Goal: Task Accomplishment & Management: Use online tool/utility

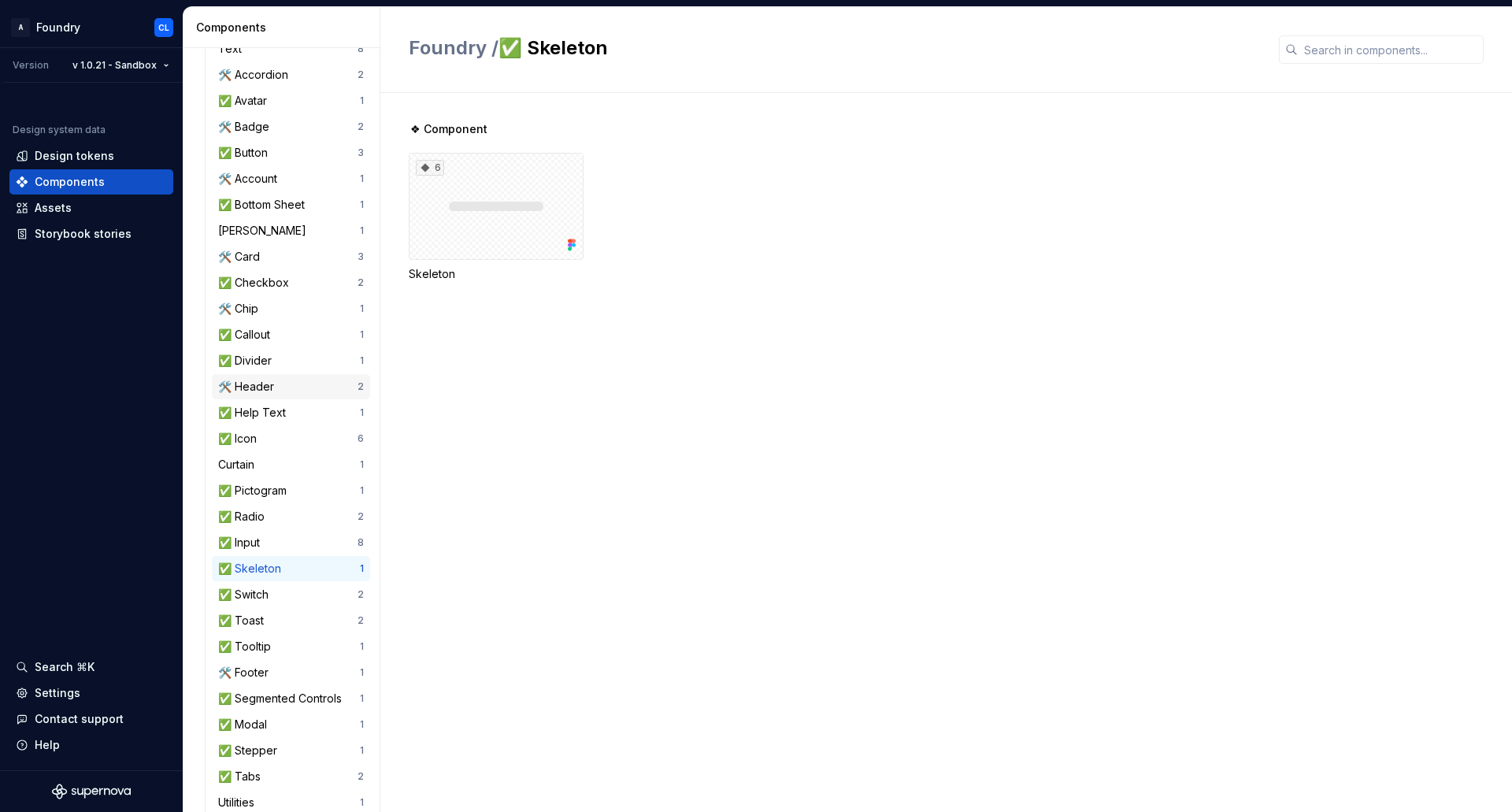
scroll to position [236, 0]
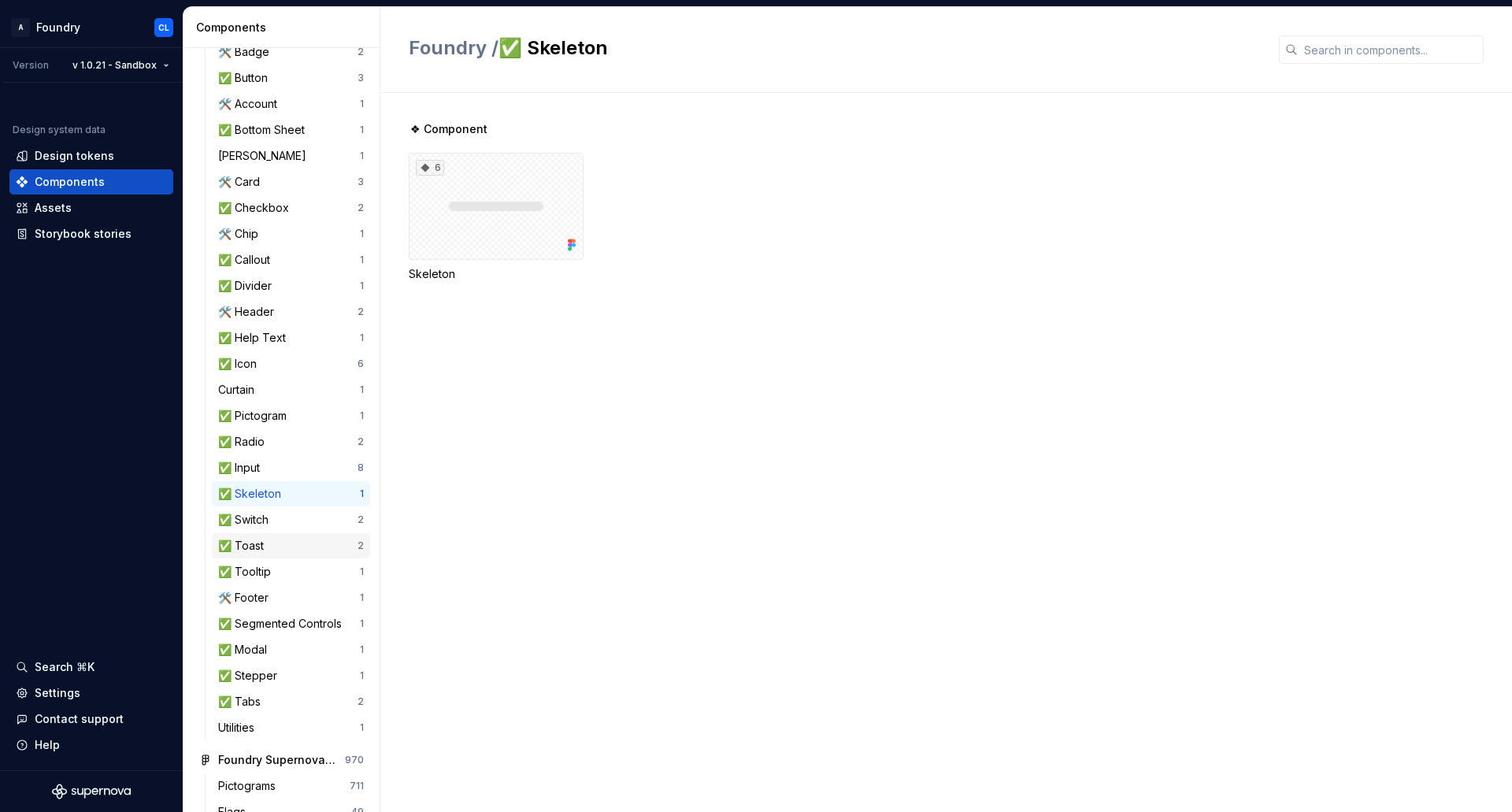
click at [301, 546] on div "✅ Toast" at bounding box center [288, 546] width 140 height 16
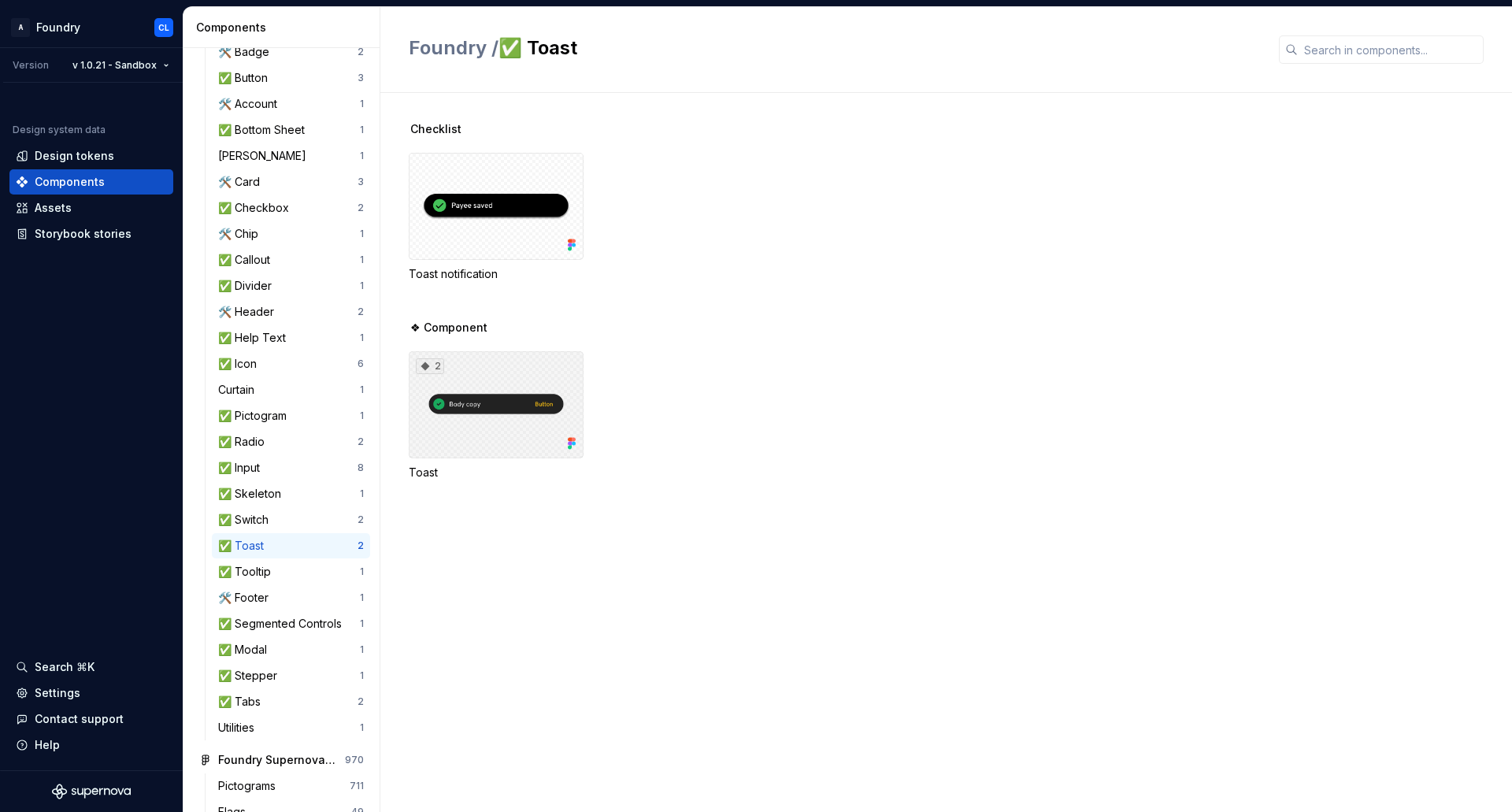
click at [561, 365] on div "2" at bounding box center [496, 404] width 175 height 107
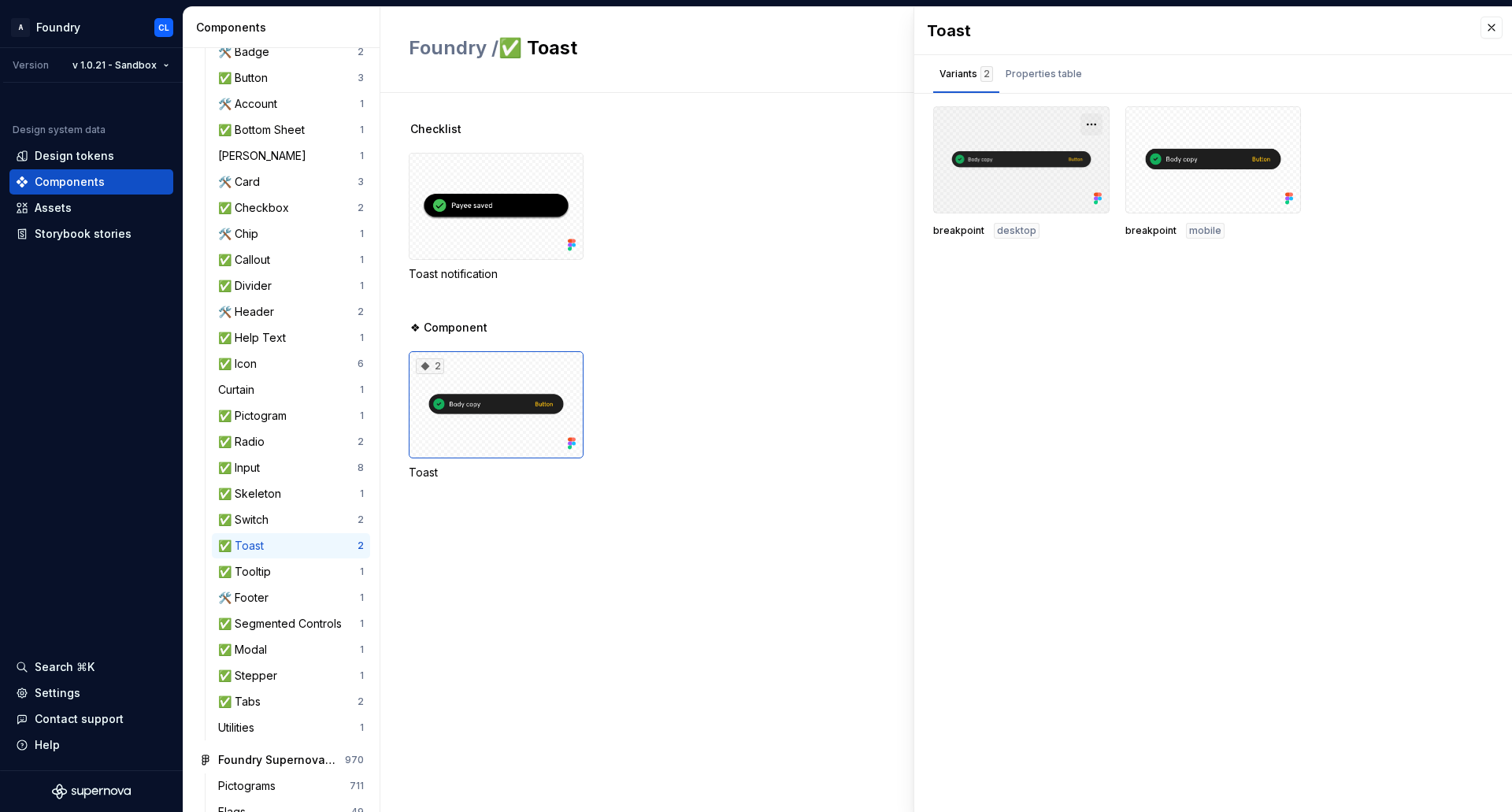
click at [1088, 121] on button "button" at bounding box center [1092, 125] width 22 height 22
click at [1067, 147] on div "Open in [GEOGRAPHIC_DATA]" at bounding box center [1041, 171] width 103 height 47
